Goal: Communication & Community: Share content

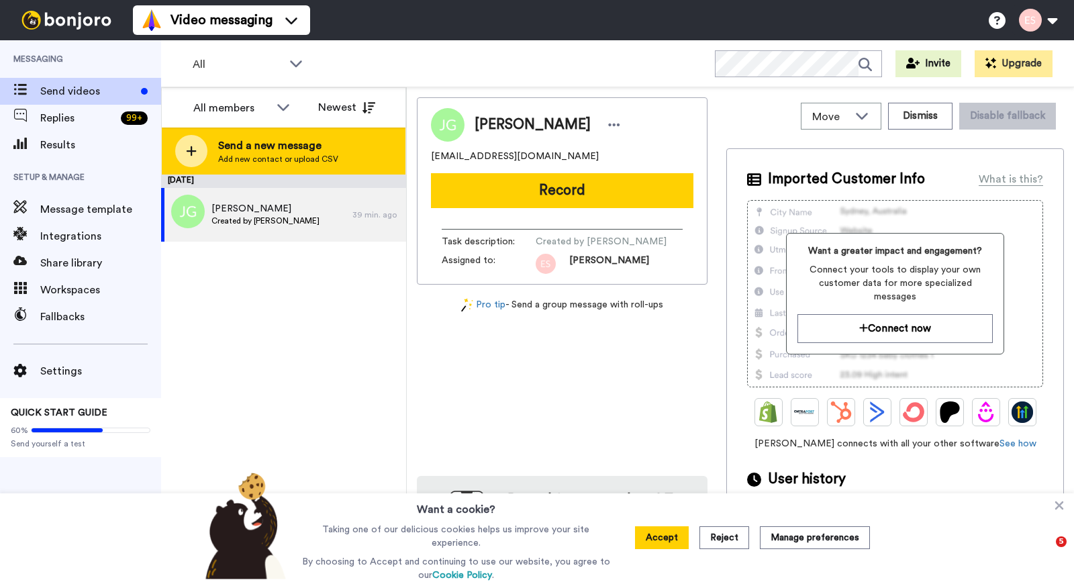
click at [256, 163] on span "Add new contact or upload CSV" at bounding box center [278, 159] width 120 height 11
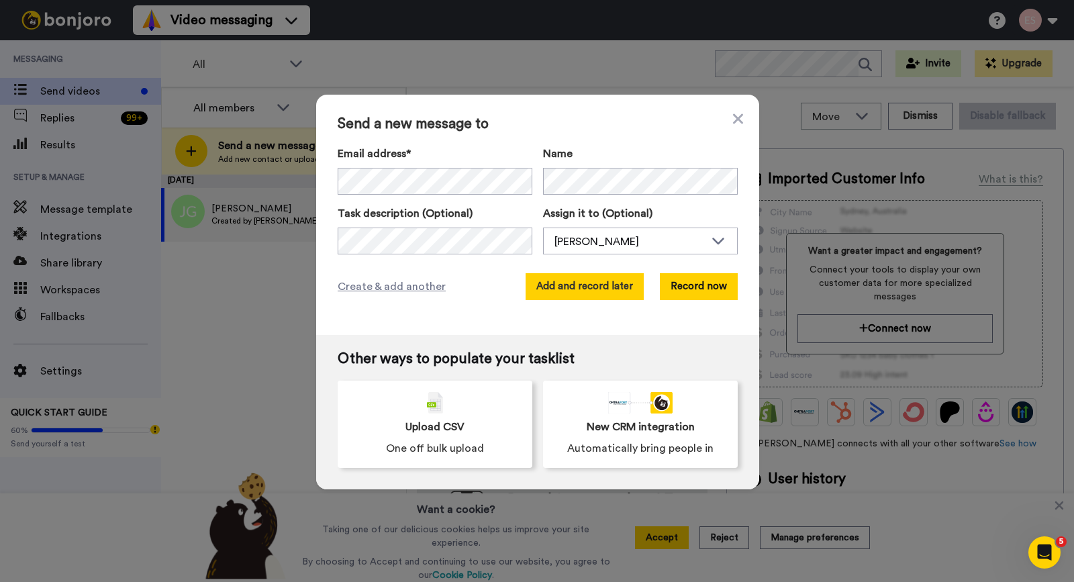
click at [577, 290] on button "Add and record later" at bounding box center [585, 286] width 118 height 27
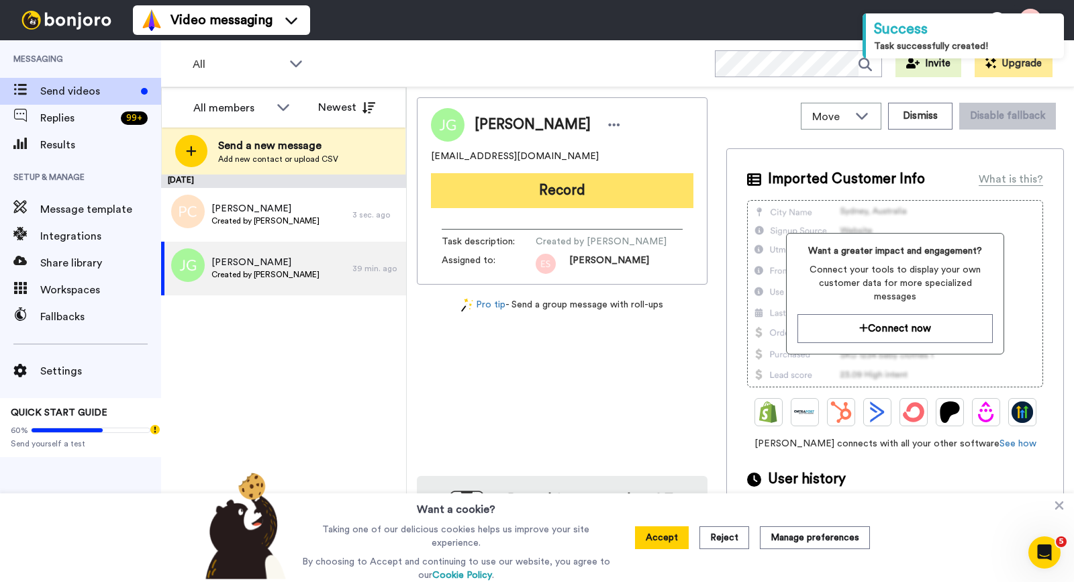
click at [534, 196] on button "Record" at bounding box center [562, 190] width 263 height 35
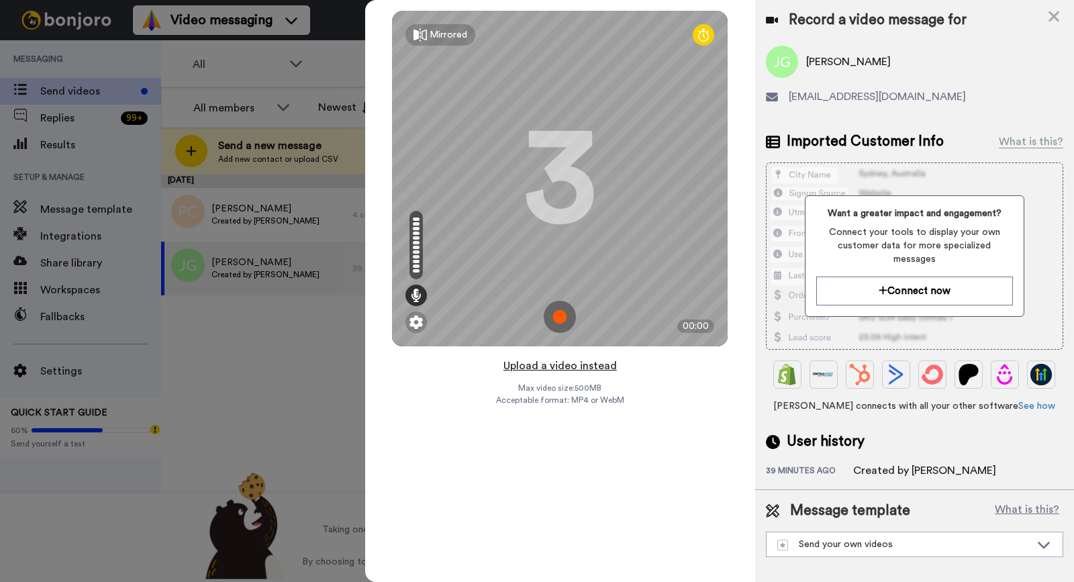
click at [576, 367] on button "Upload a video instead" at bounding box center [561, 365] width 122 height 17
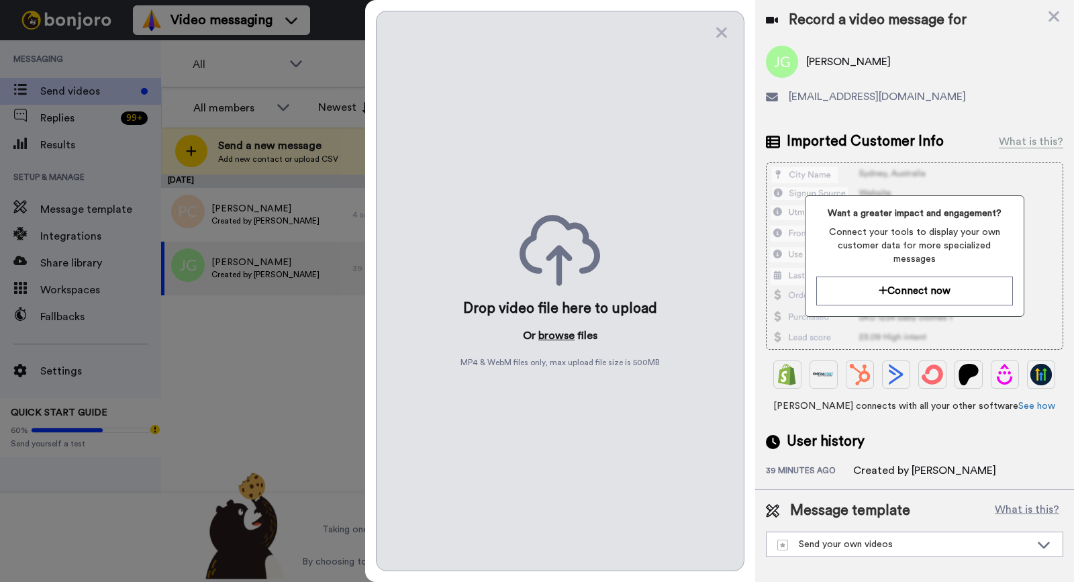
click at [558, 338] on button "browse" at bounding box center [556, 336] width 36 height 16
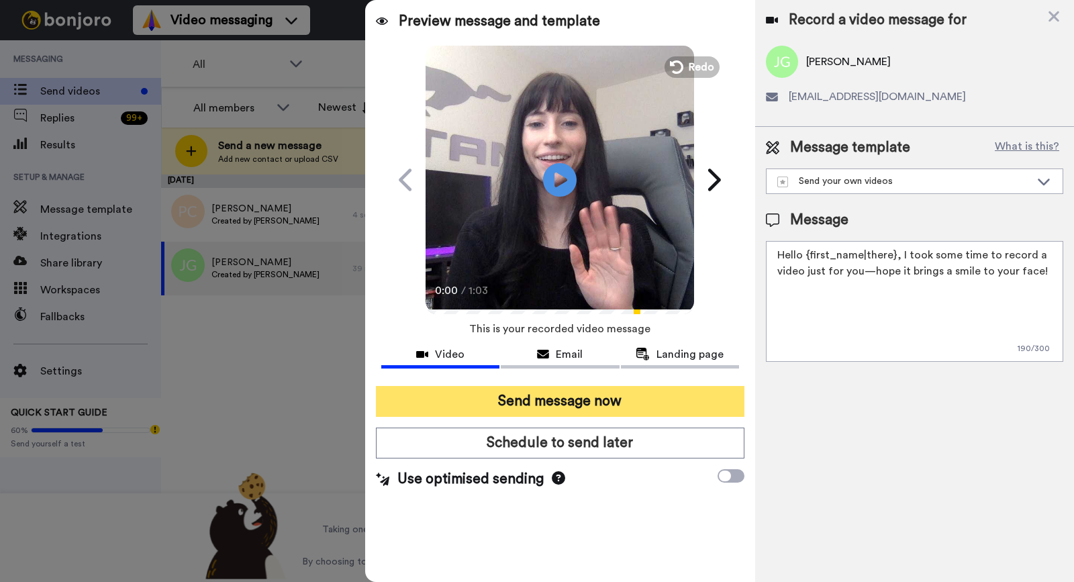
click at [565, 400] on button "Send message now" at bounding box center [560, 401] width 369 height 31
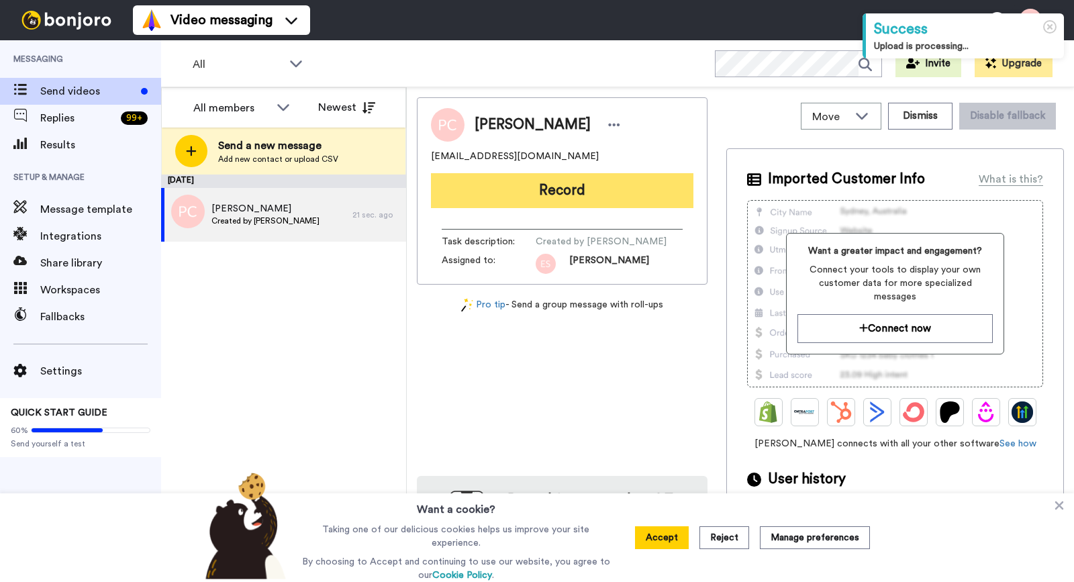
click at [503, 201] on button "Record" at bounding box center [562, 190] width 263 height 35
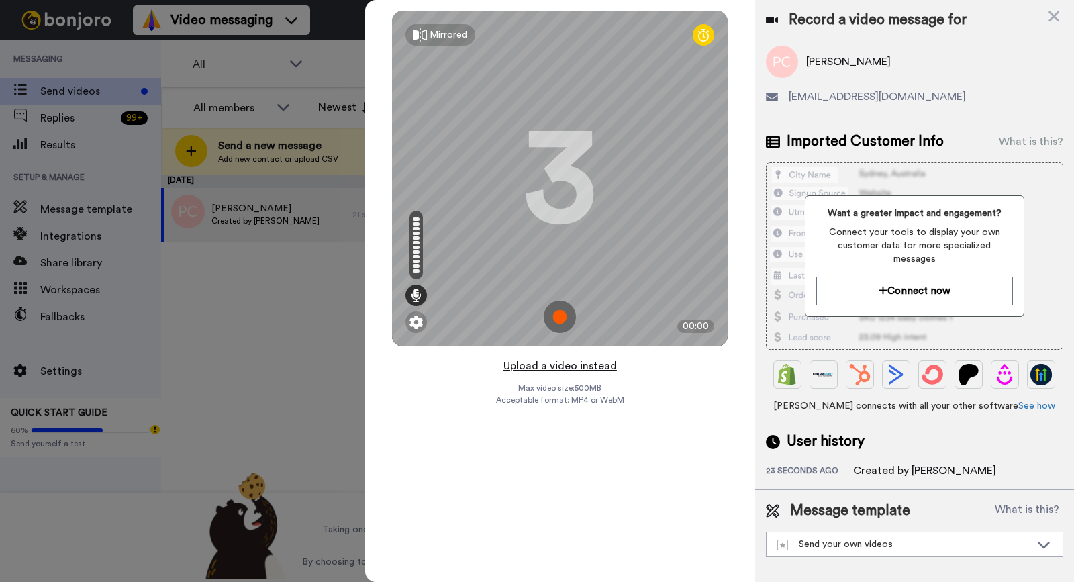
click at [596, 367] on button "Upload a video instead" at bounding box center [561, 365] width 122 height 17
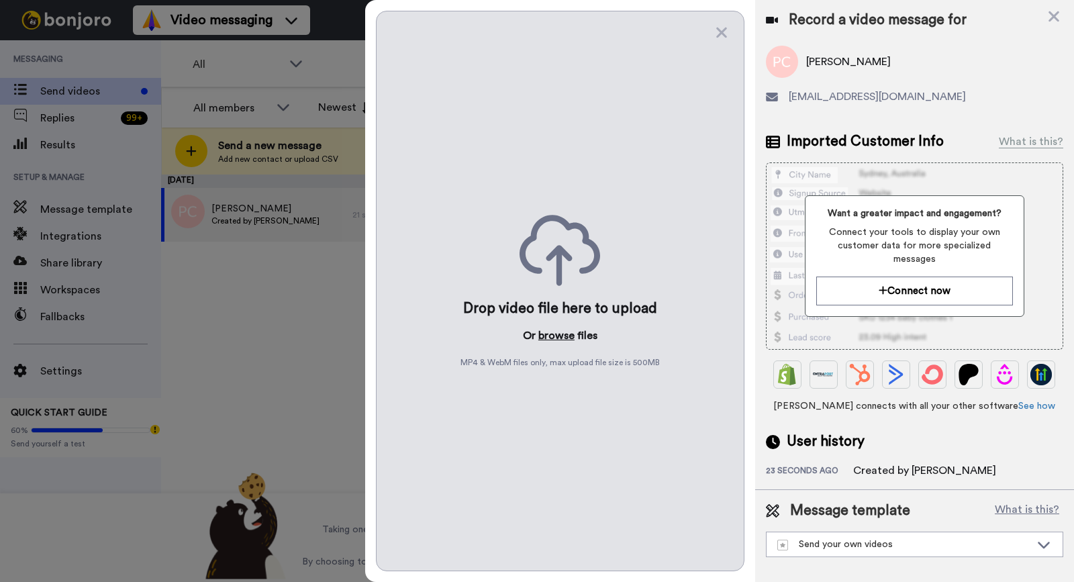
click at [551, 330] on button "browse" at bounding box center [556, 336] width 36 height 16
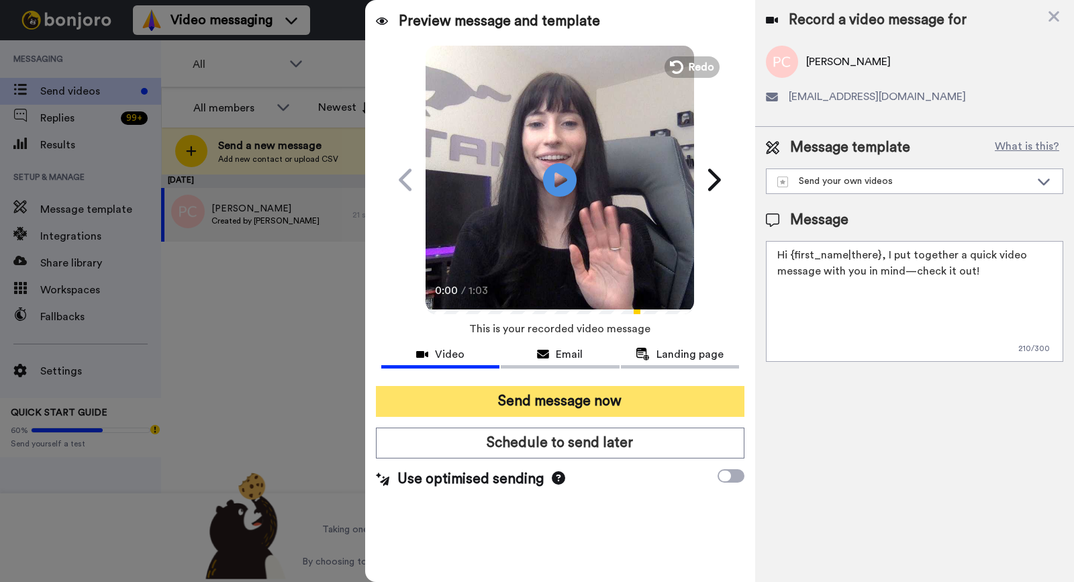
click at [637, 401] on button "Send message now" at bounding box center [560, 401] width 369 height 31
